Goal: Participate in discussion: Participate in discussion

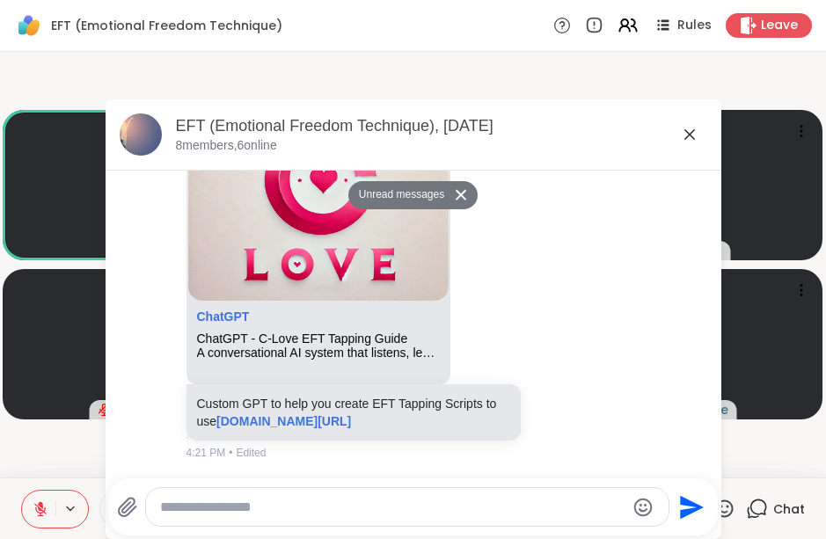
scroll to position [4171, 0]
click at [695, 129] on icon at bounding box center [689, 134] width 21 height 21
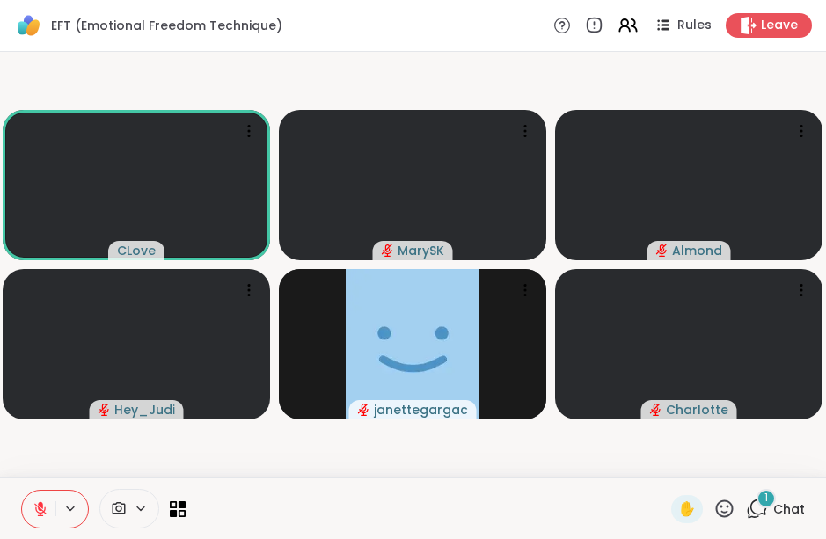
click at [771, 506] on div "1" at bounding box center [765, 498] width 19 height 19
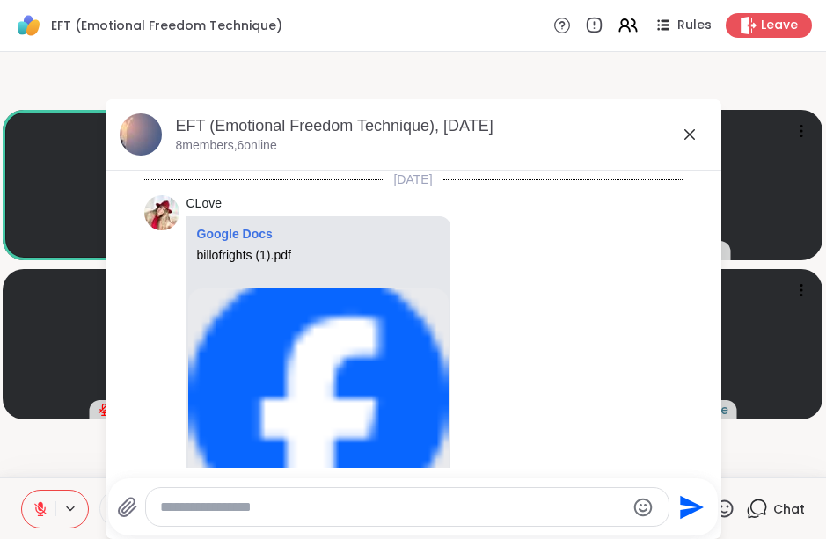
scroll to position [4387, 0]
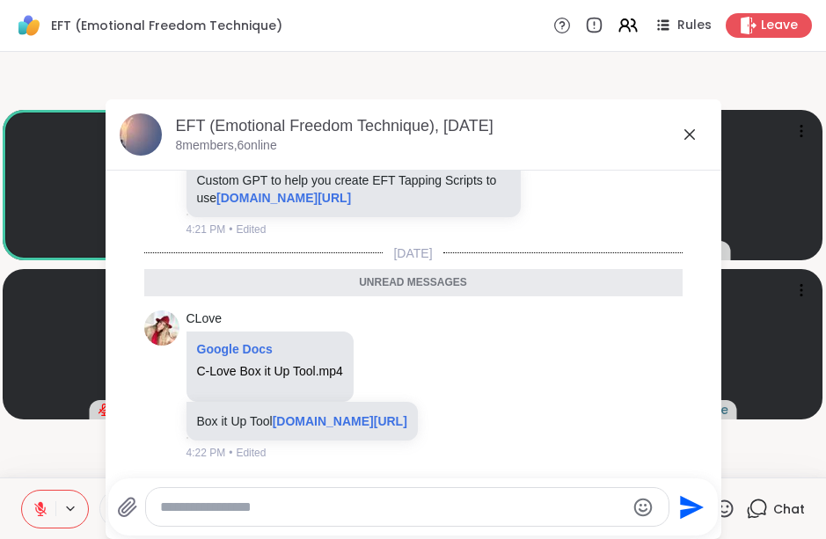
click at [688, 132] on icon at bounding box center [689, 134] width 21 height 21
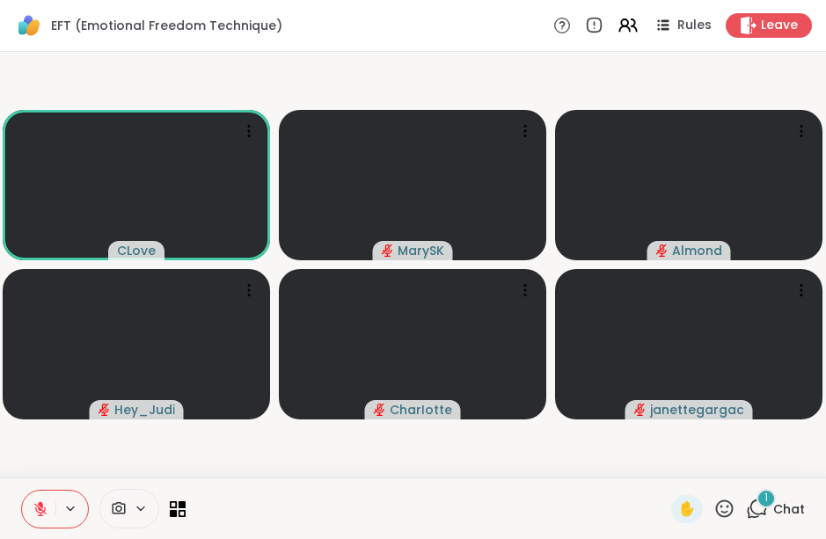
click at [764, 502] on div "1" at bounding box center [765, 498] width 19 height 19
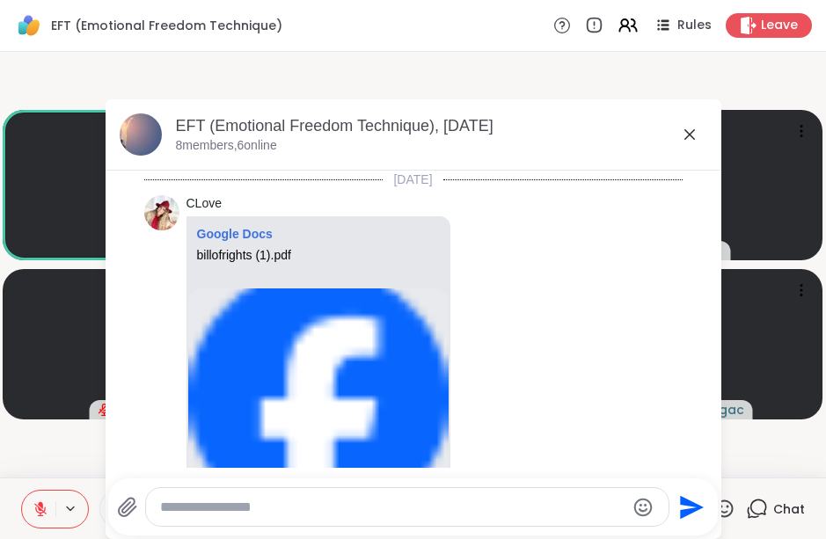
scroll to position [4801, 0]
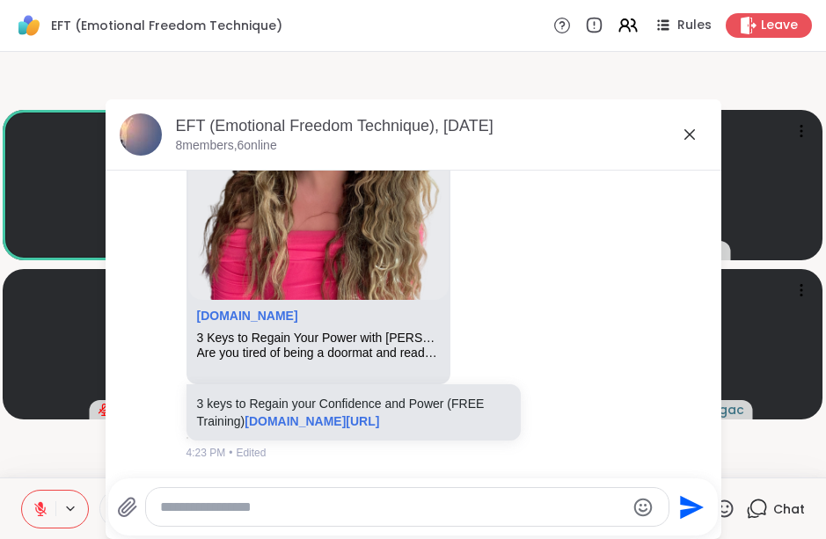
click at [687, 128] on icon at bounding box center [689, 134] width 21 height 21
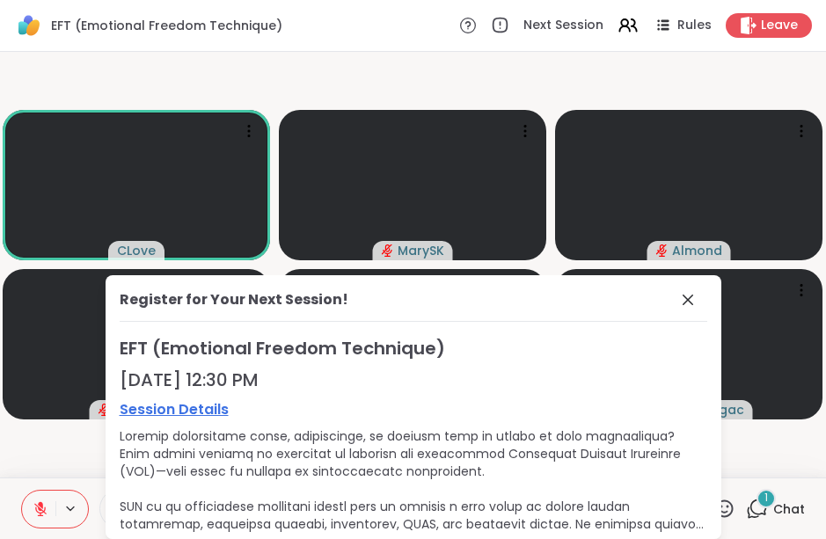
click at [688, 307] on icon at bounding box center [687, 299] width 21 height 21
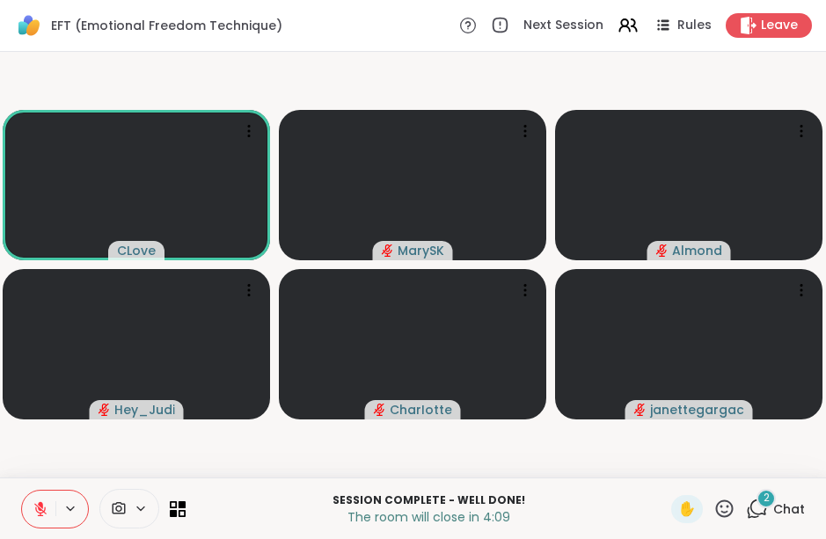
click at [758, 499] on div "2" at bounding box center [765, 498] width 19 height 19
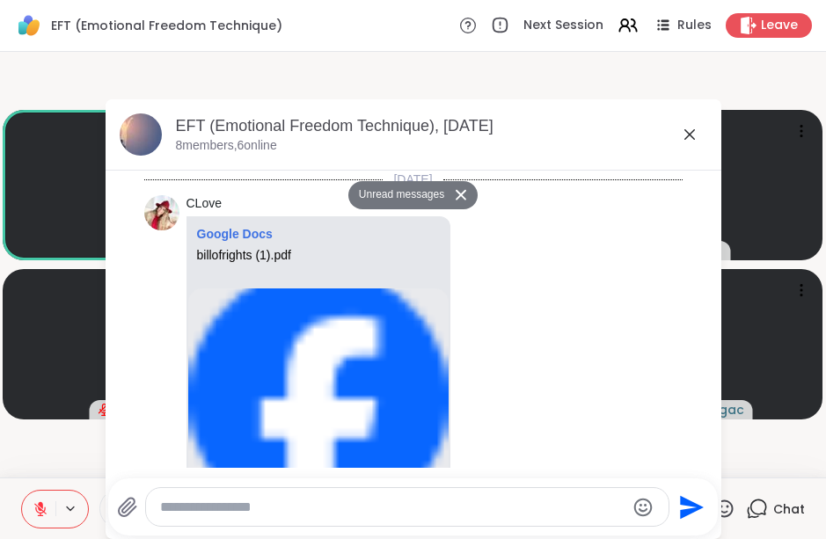
scroll to position [5680, 0]
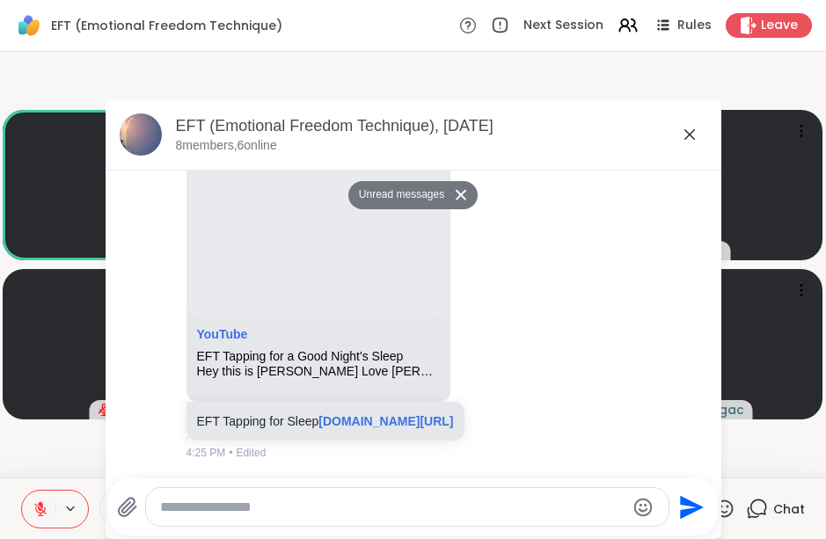
click at [683, 142] on icon at bounding box center [689, 134] width 21 height 21
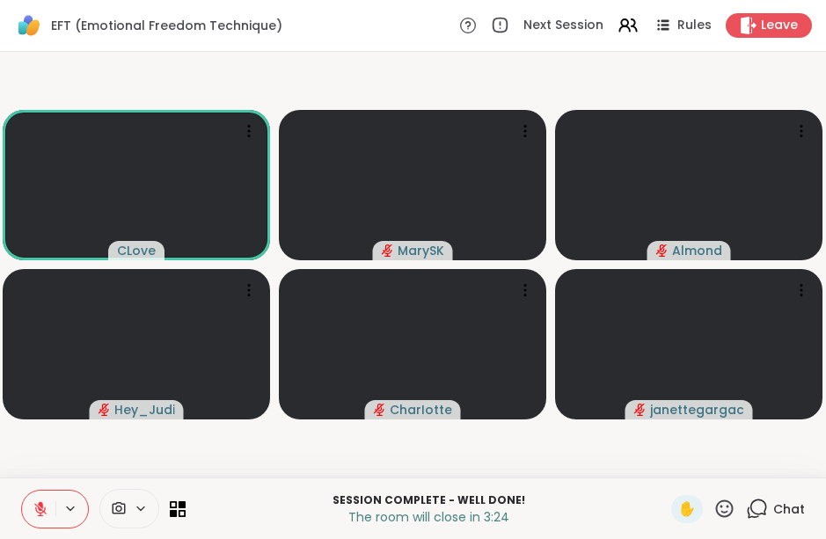
click at [763, 508] on icon at bounding box center [757, 509] width 22 height 22
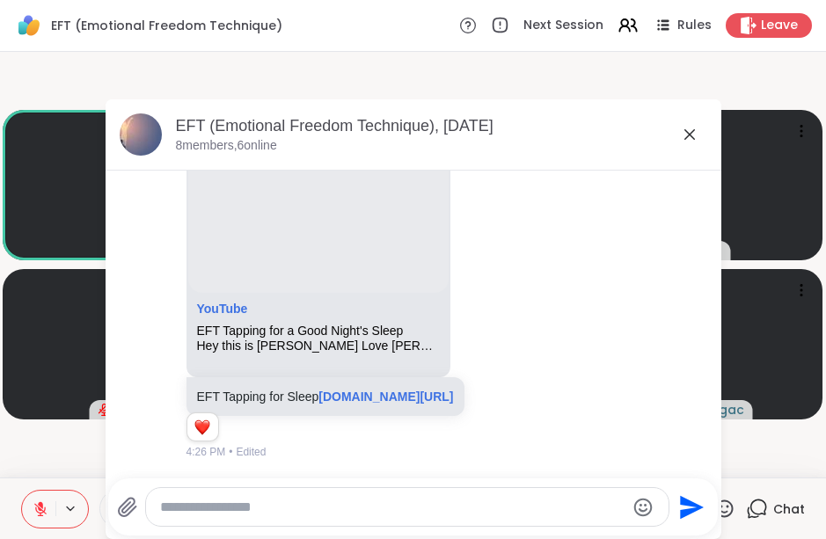
scroll to position [5645, 0]
click at [685, 139] on icon at bounding box center [689, 134] width 11 height 11
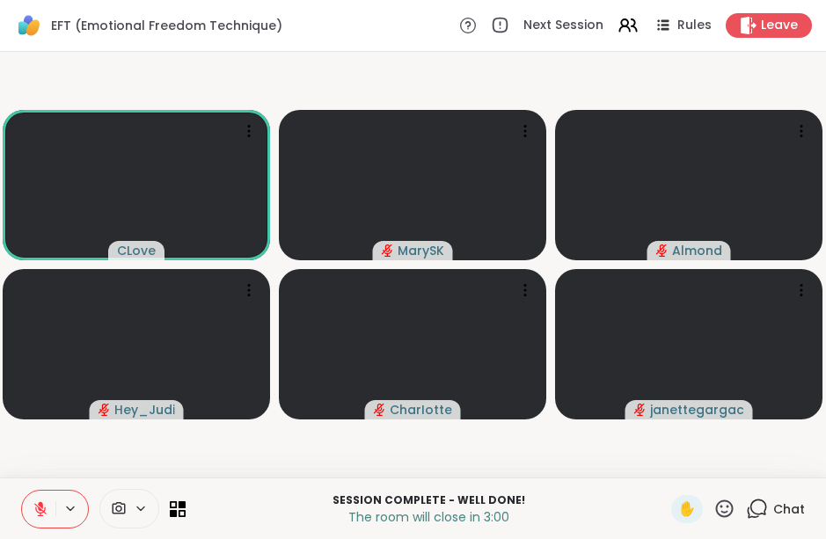
click at [29, 502] on button at bounding box center [38, 509] width 33 height 37
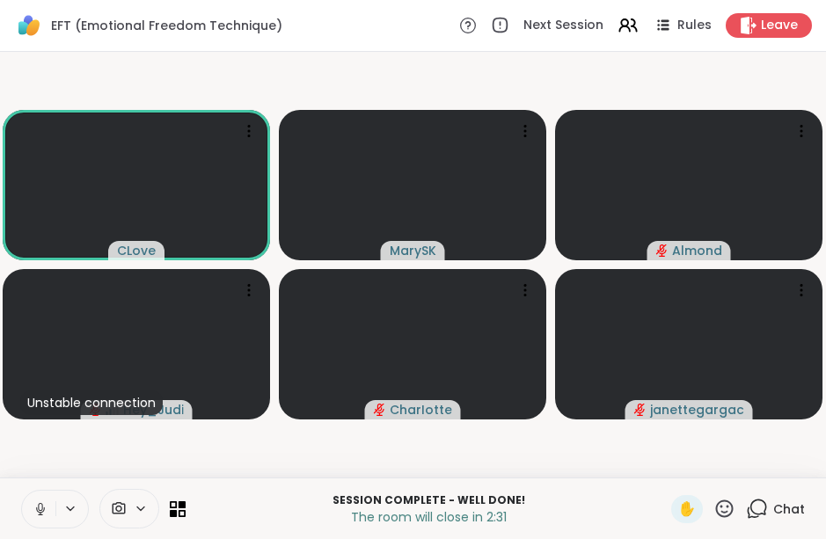
click at [47, 507] on icon at bounding box center [41, 509] width 16 height 16
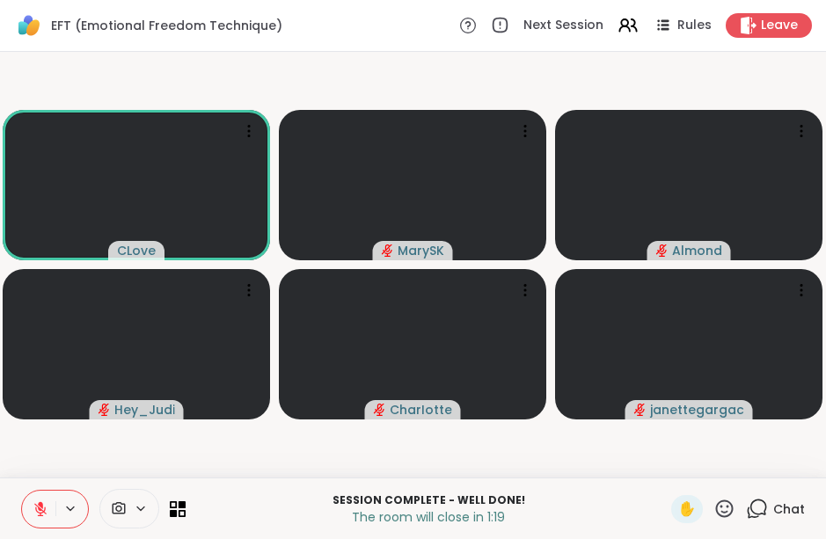
click at [754, 506] on icon at bounding box center [757, 509] width 22 height 22
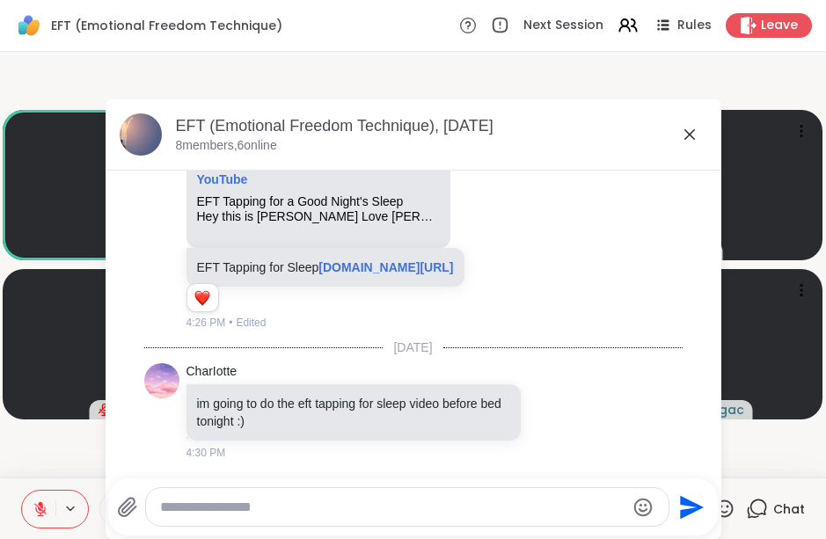
scroll to position [5774, 0]
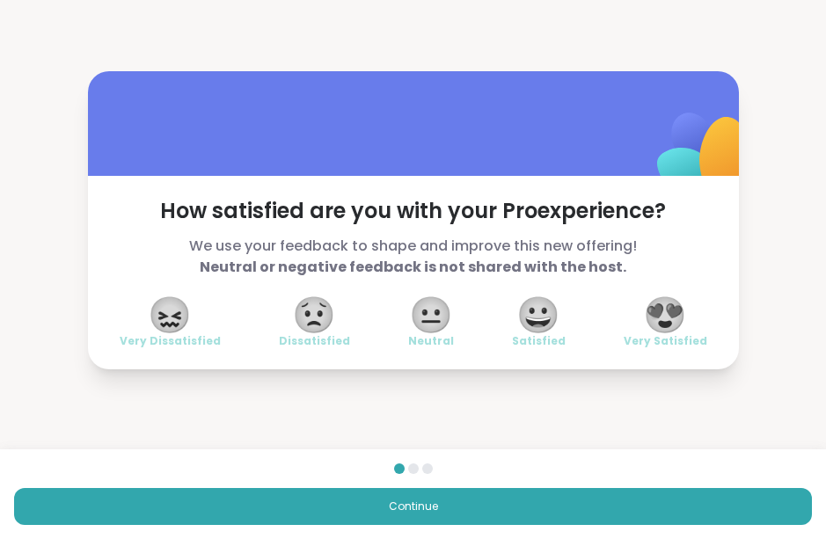
click at [698, 406] on div "How satisfied are you with your Pro experience? We use your feedback to shape a…" at bounding box center [413, 220] width 826 height 441
click at [569, 514] on button "Continue" at bounding box center [413, 506] width 798 height 37
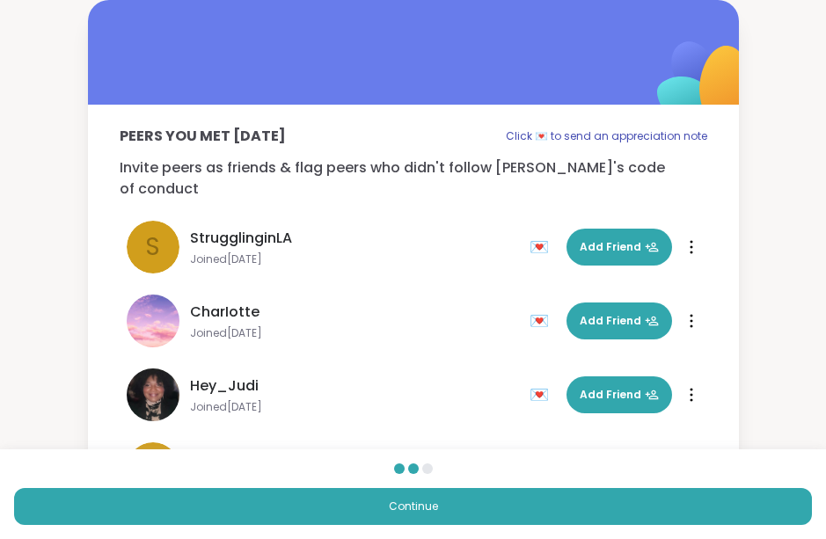
click at [550, 509] on button "Continue" at bounding box center [413, 506] width 798 height 37
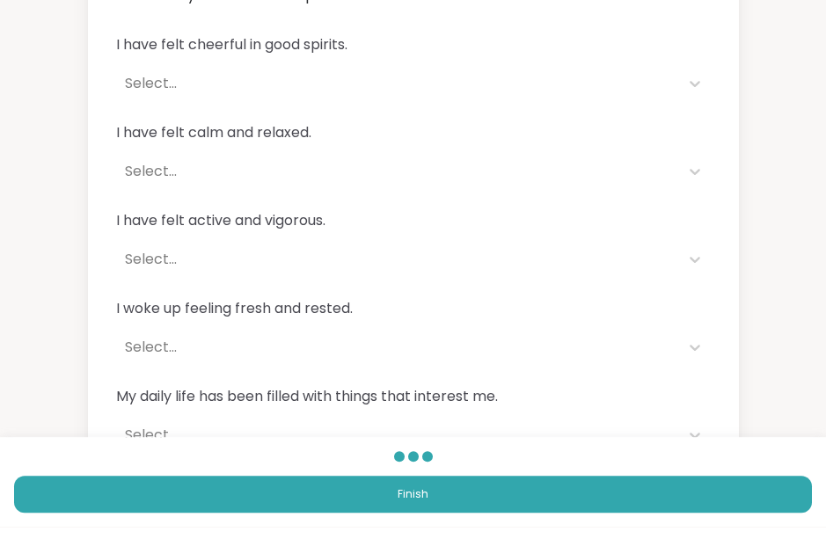
scroll to position [151, 0]
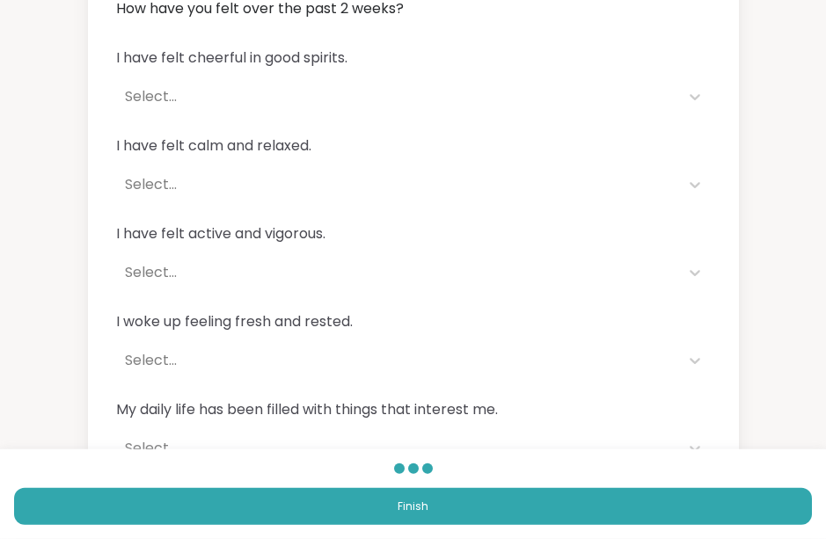
click at [674, 525] on button "Finish" at bounding box center [413, 506] width 798 height 37
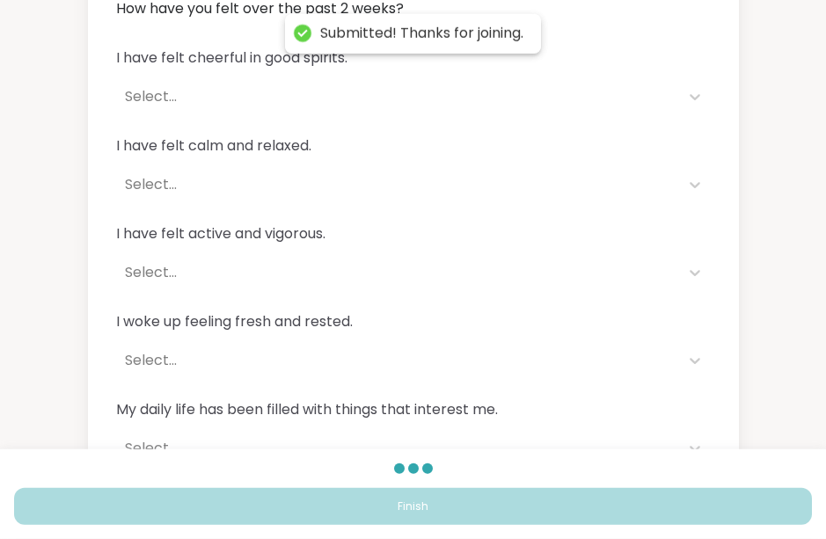
scroll to position [17, 0]
